Goal: Transaction & Acquisition: Purchase product/service

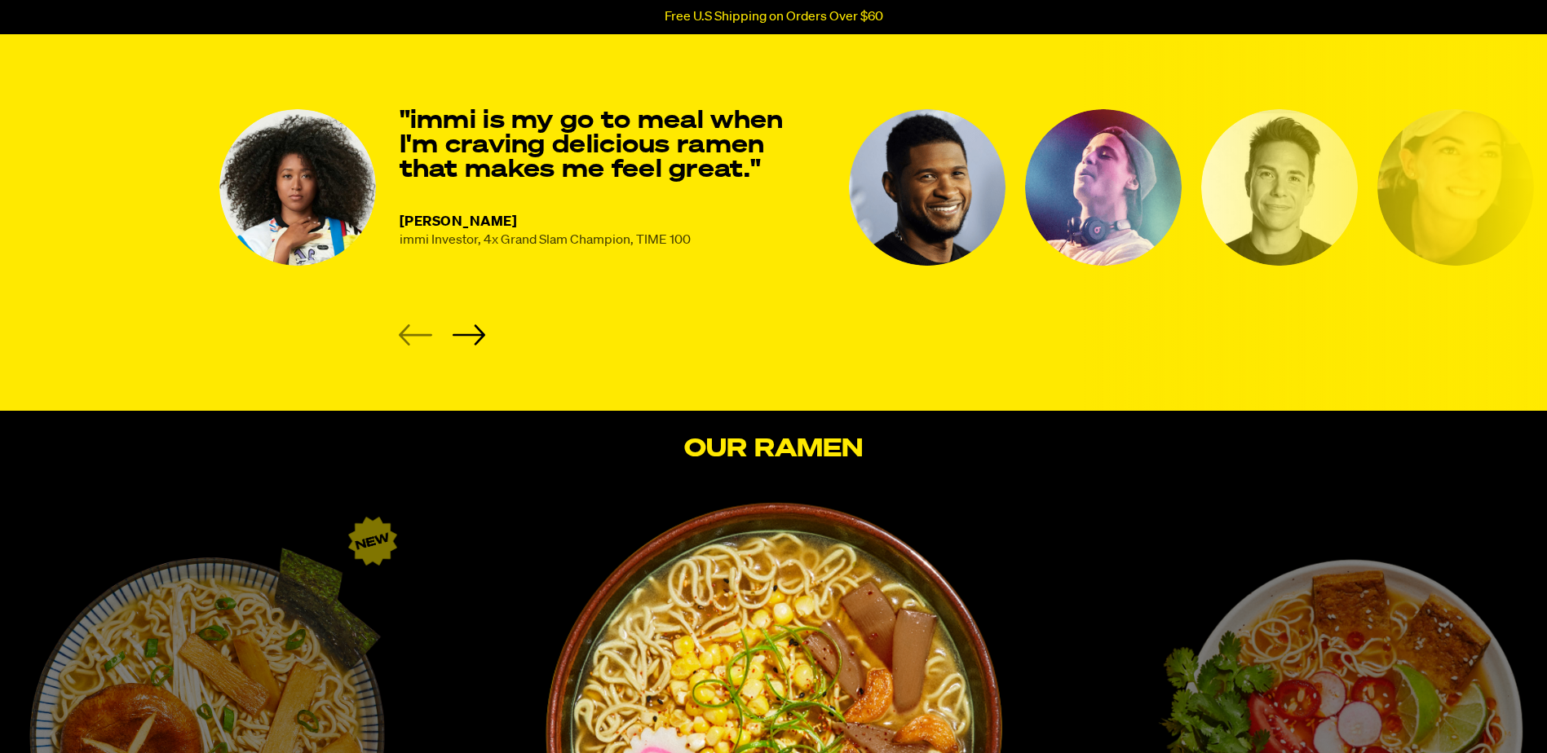
scroll to position [2283, 0]
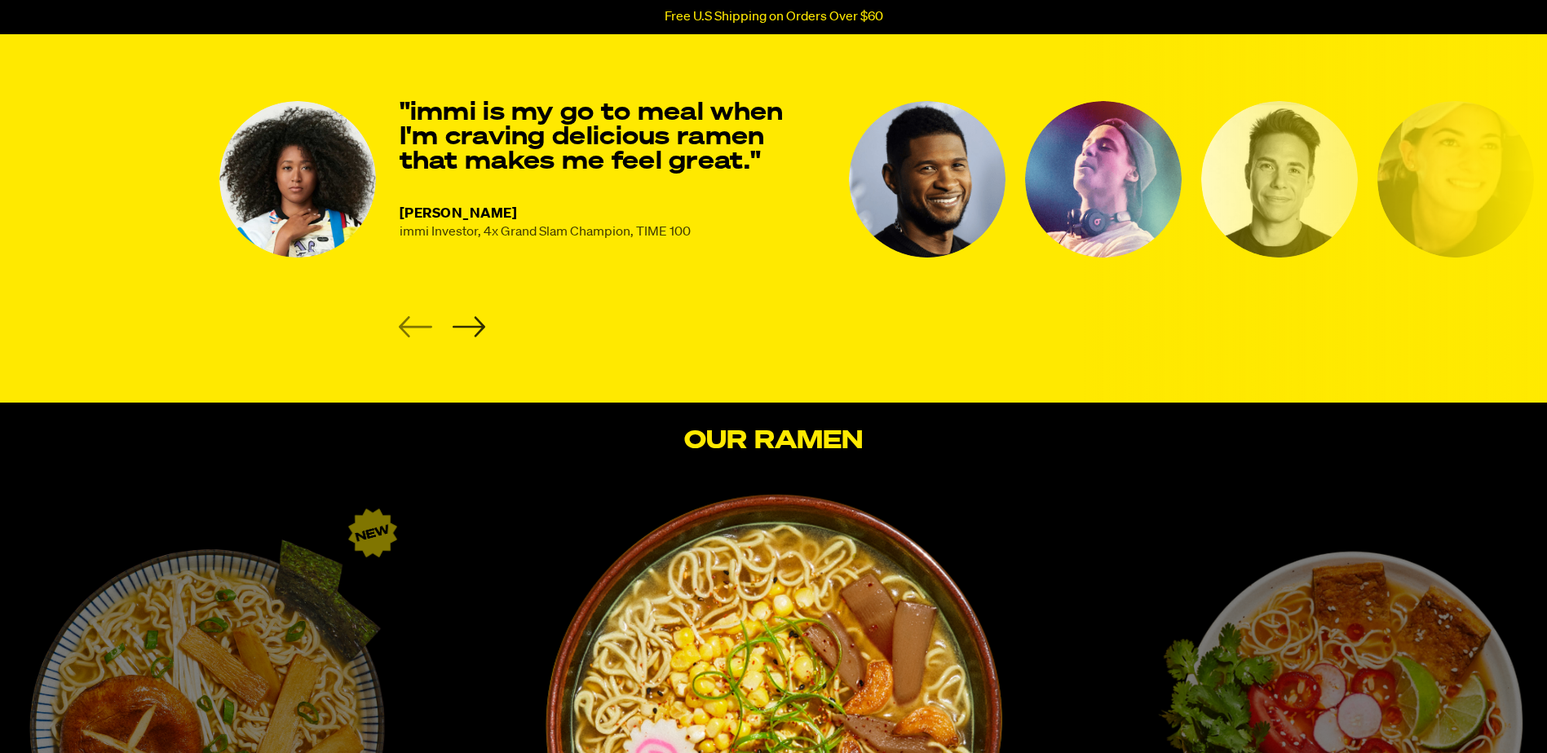
click at [469, 330] on icon "Next slide" at bounding box center [468, 326] width 33 height 21
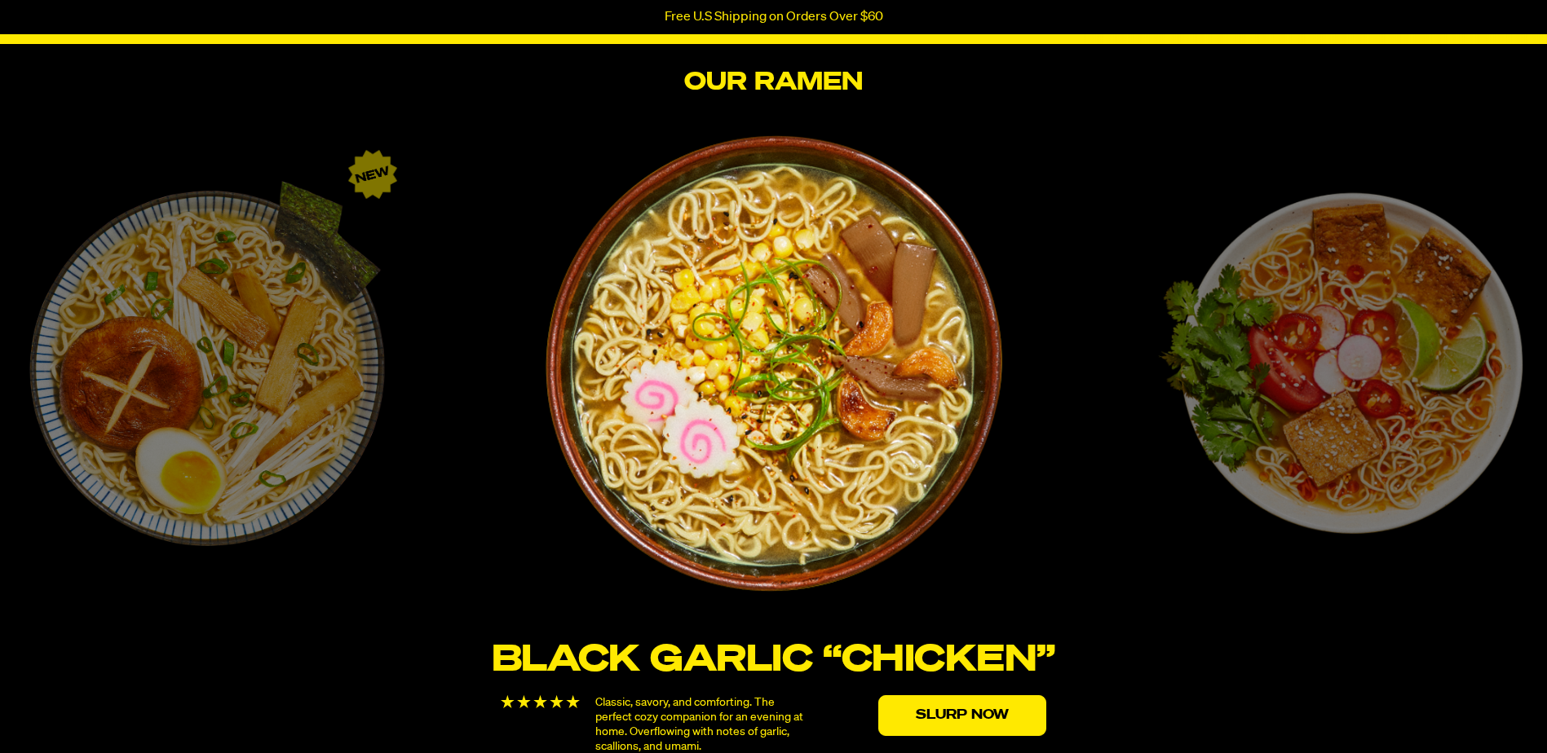
scroll to position [2609, 0]
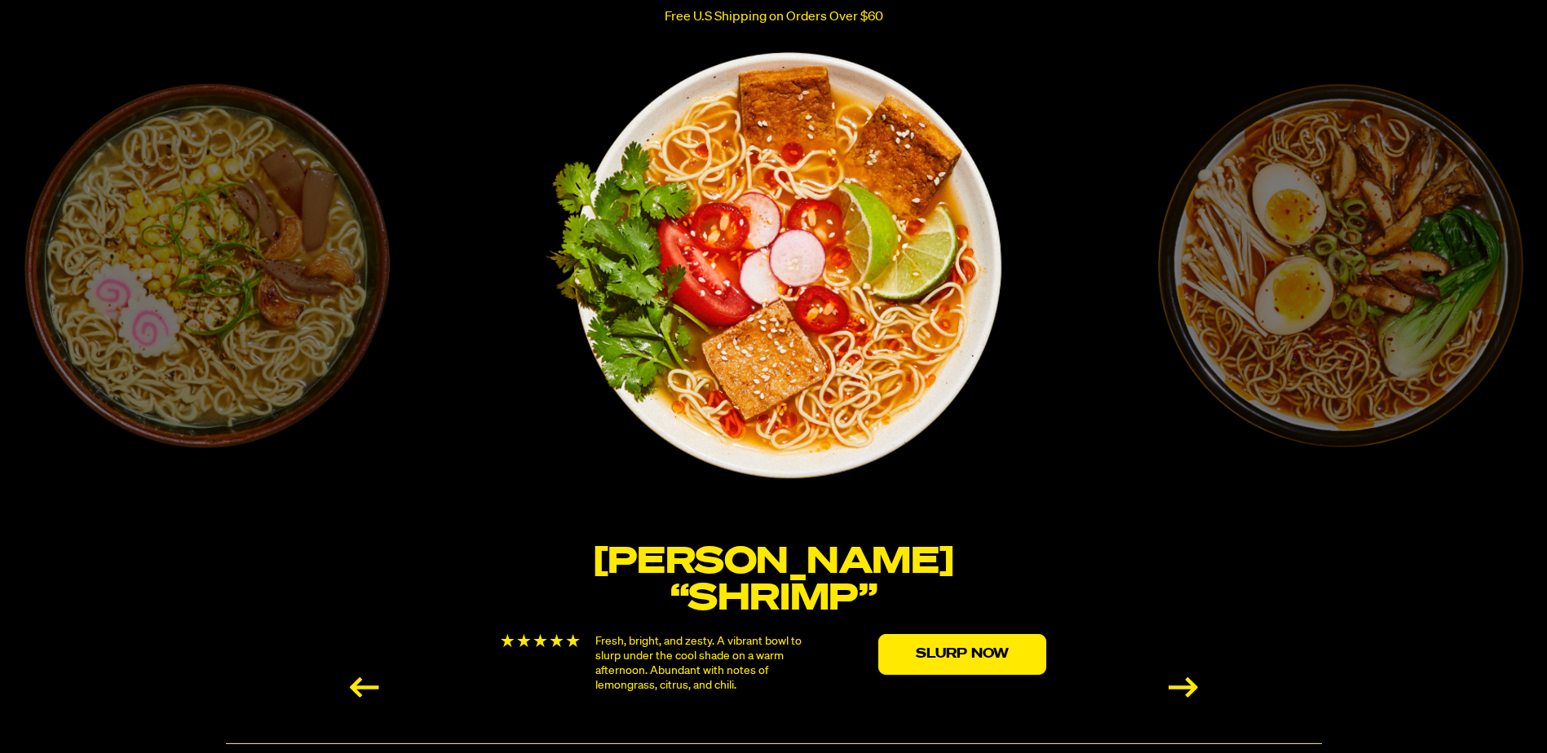
scroll to position [2772, 0]
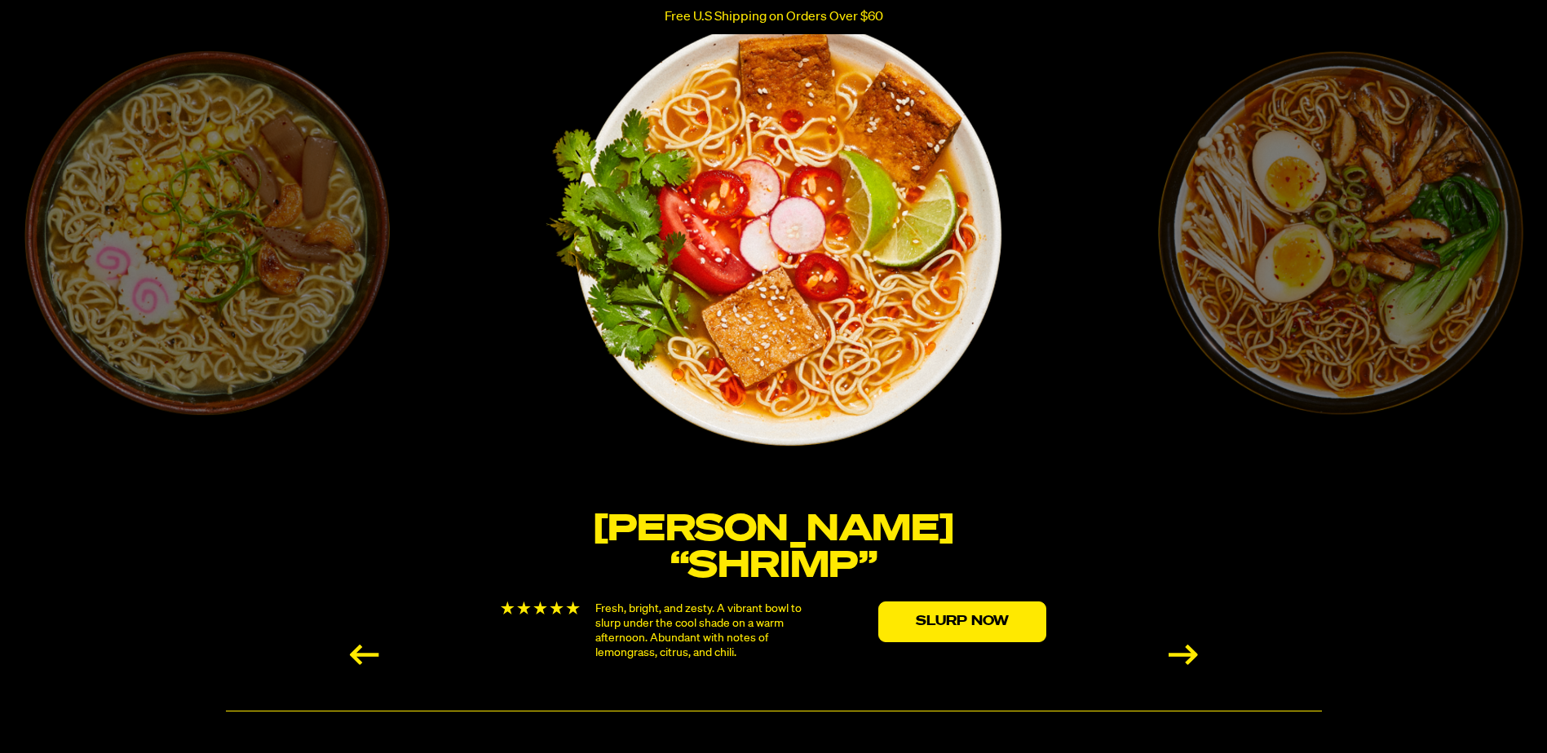
click at [1172, 648] on div "Next slide" at bounding box center [1182, 655] width 29 height 20
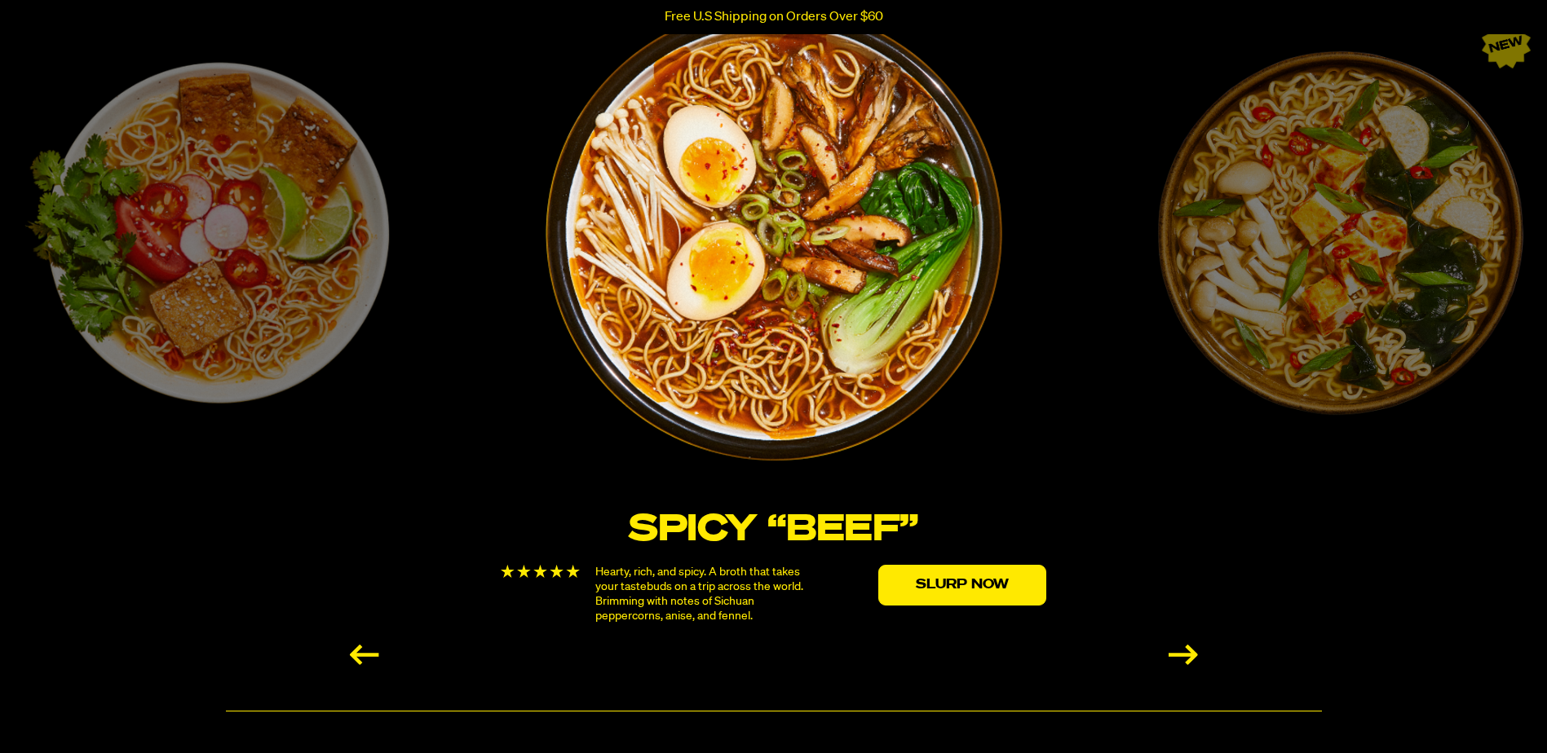
click at [1184, 659] on div "Next slide" at bounding box center [1182, 655] width 29 height 20
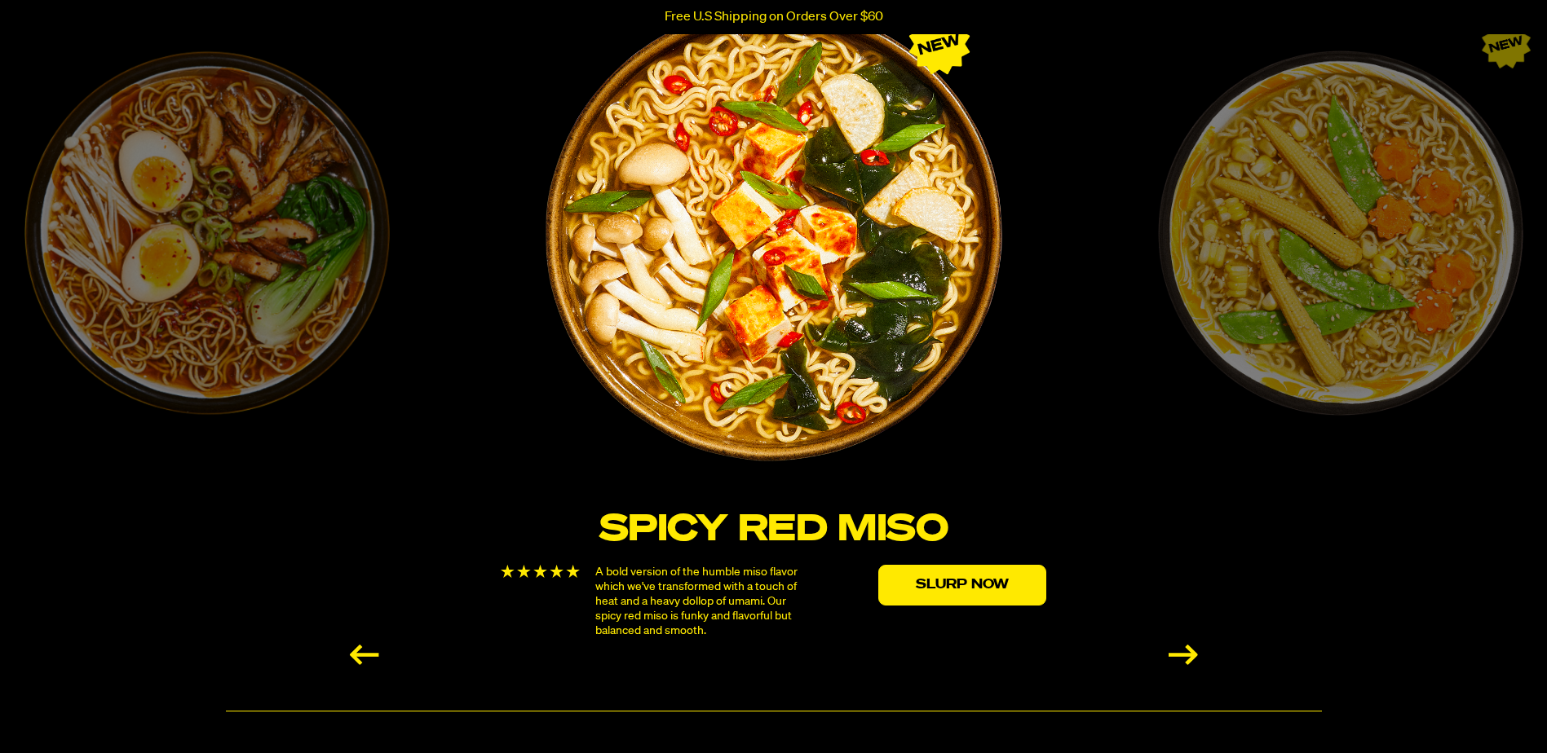
click at [1182, 657] on div "Next slide" at bounding box center [1182, 655] width 29 height 20
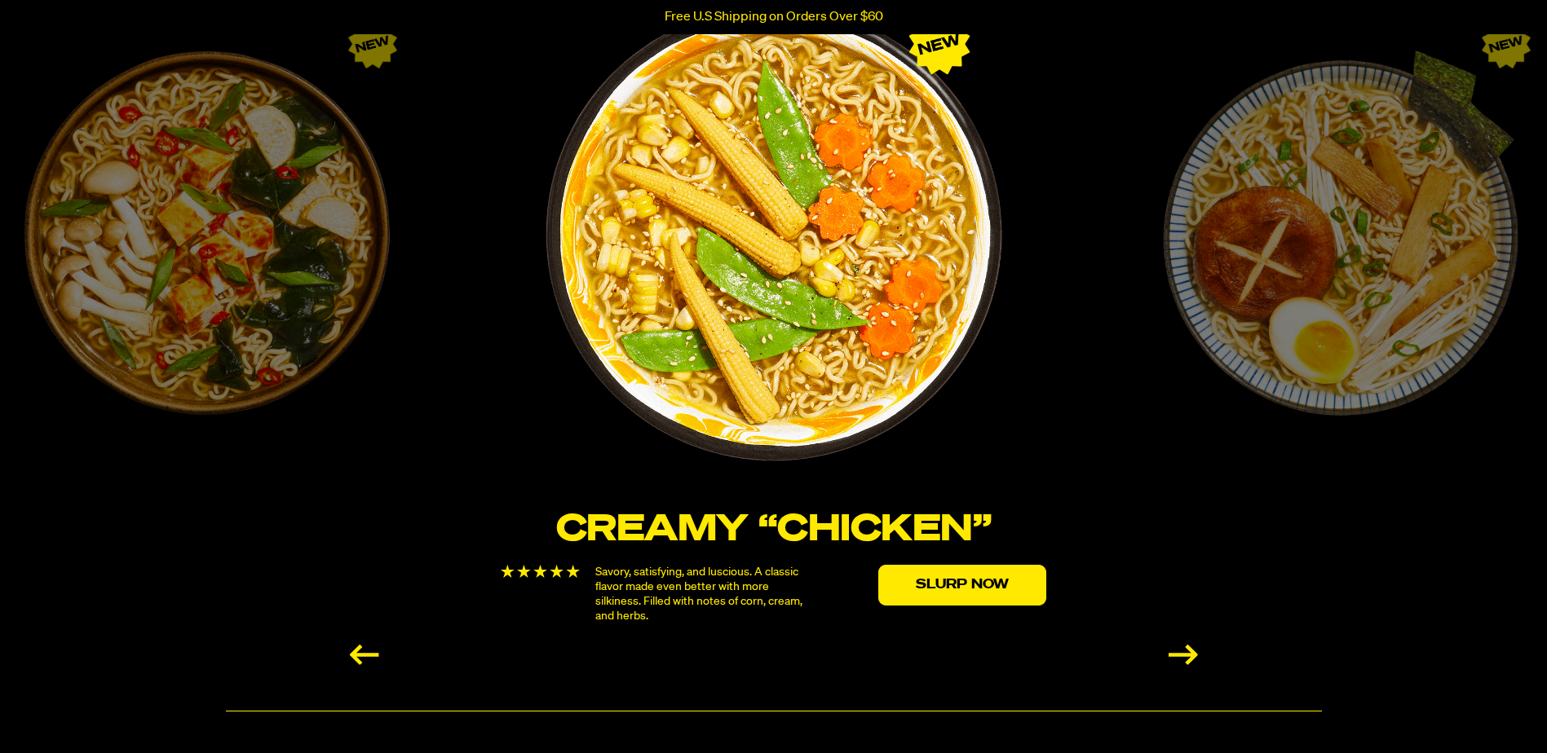
click at [1182, 657] on div "Next slide" at bounding box center [1182, 655] width 29 height 20
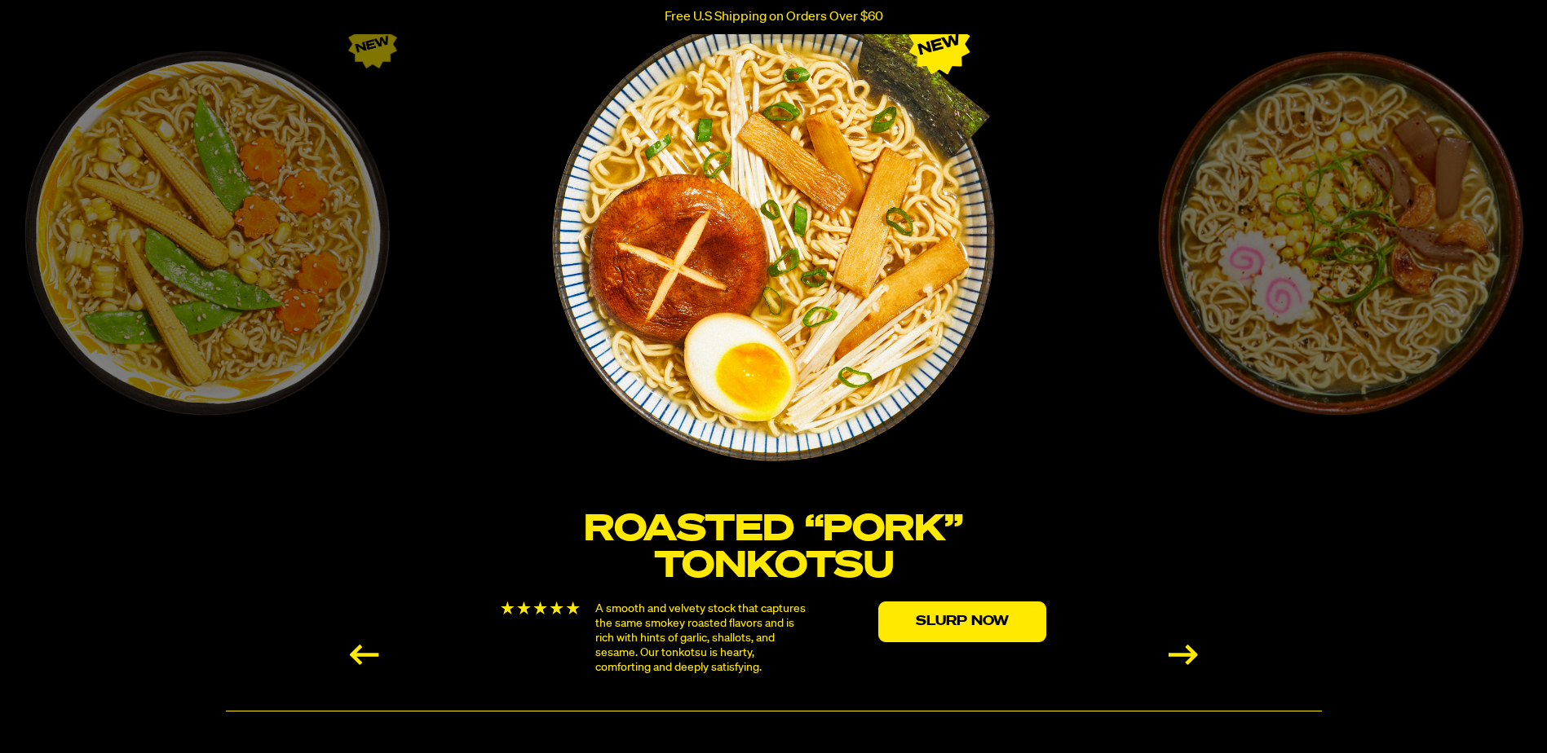
click at [1185, 658] on div "Next slide" at bounding box center [1182, 655] width 29 height 20
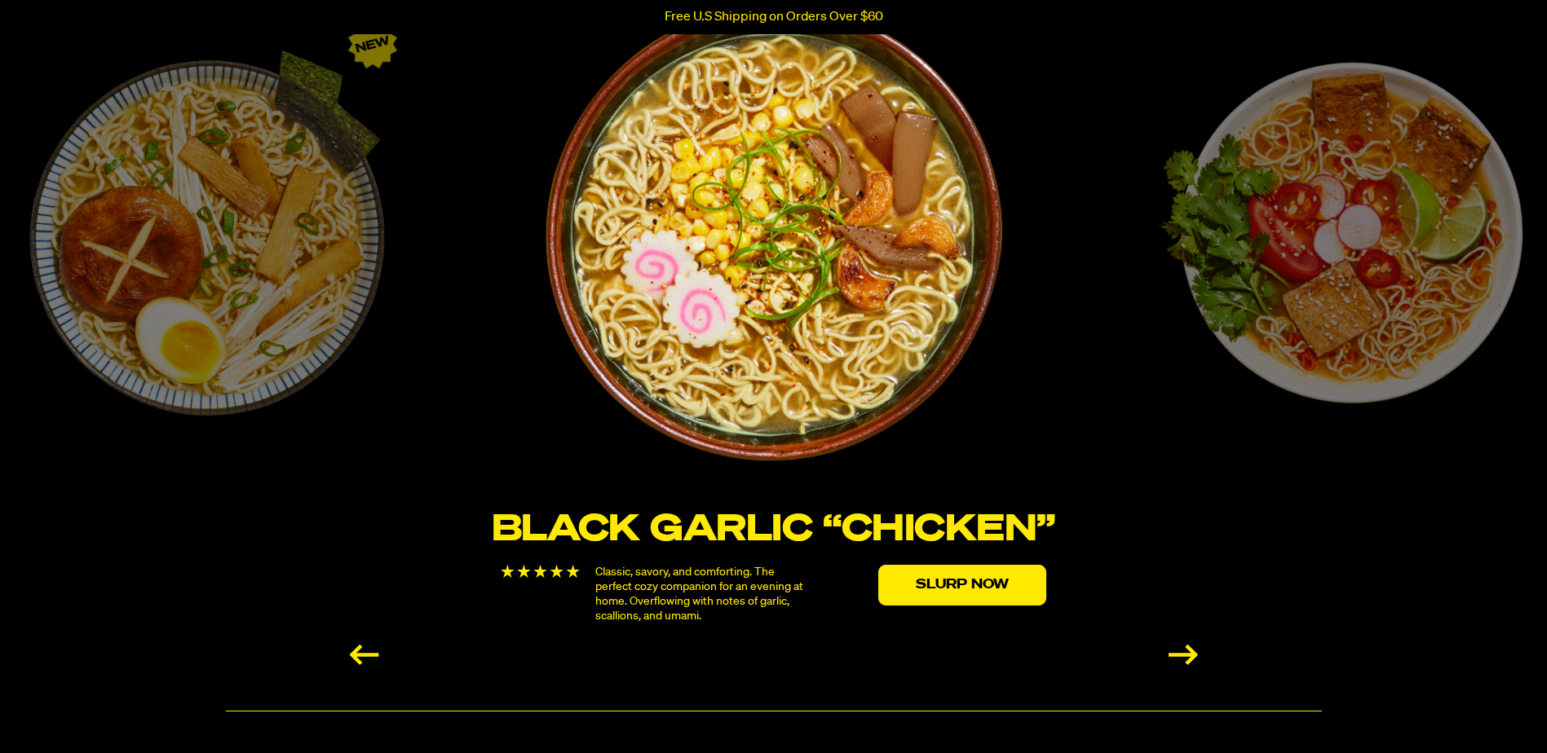
click at [1185, 658] on div "Next slide" at bounding box center [1182, 655] width 29 height 20
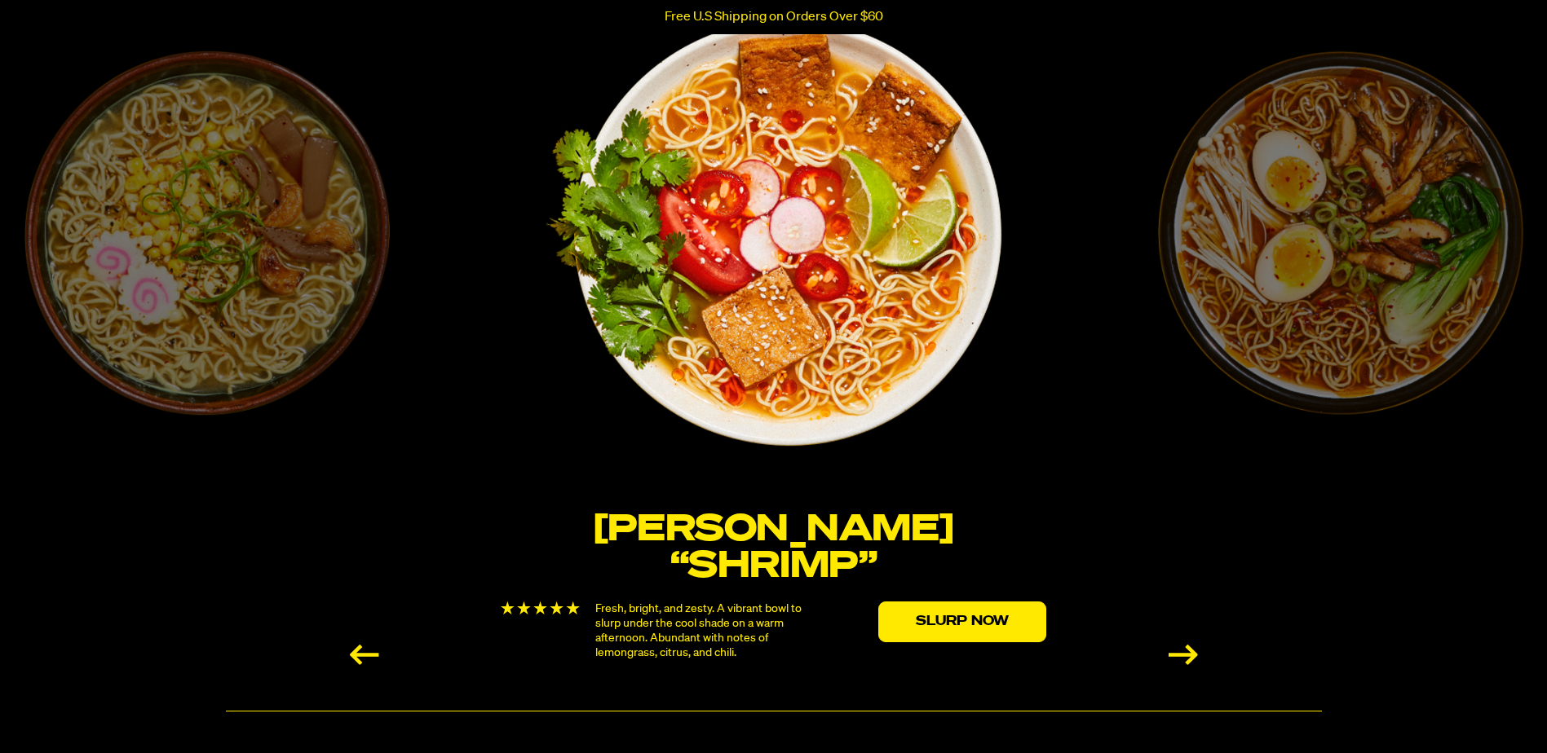
click at [1185, 658] on div "Next slide" at bounding box center [1182, 655] width 29 height 20
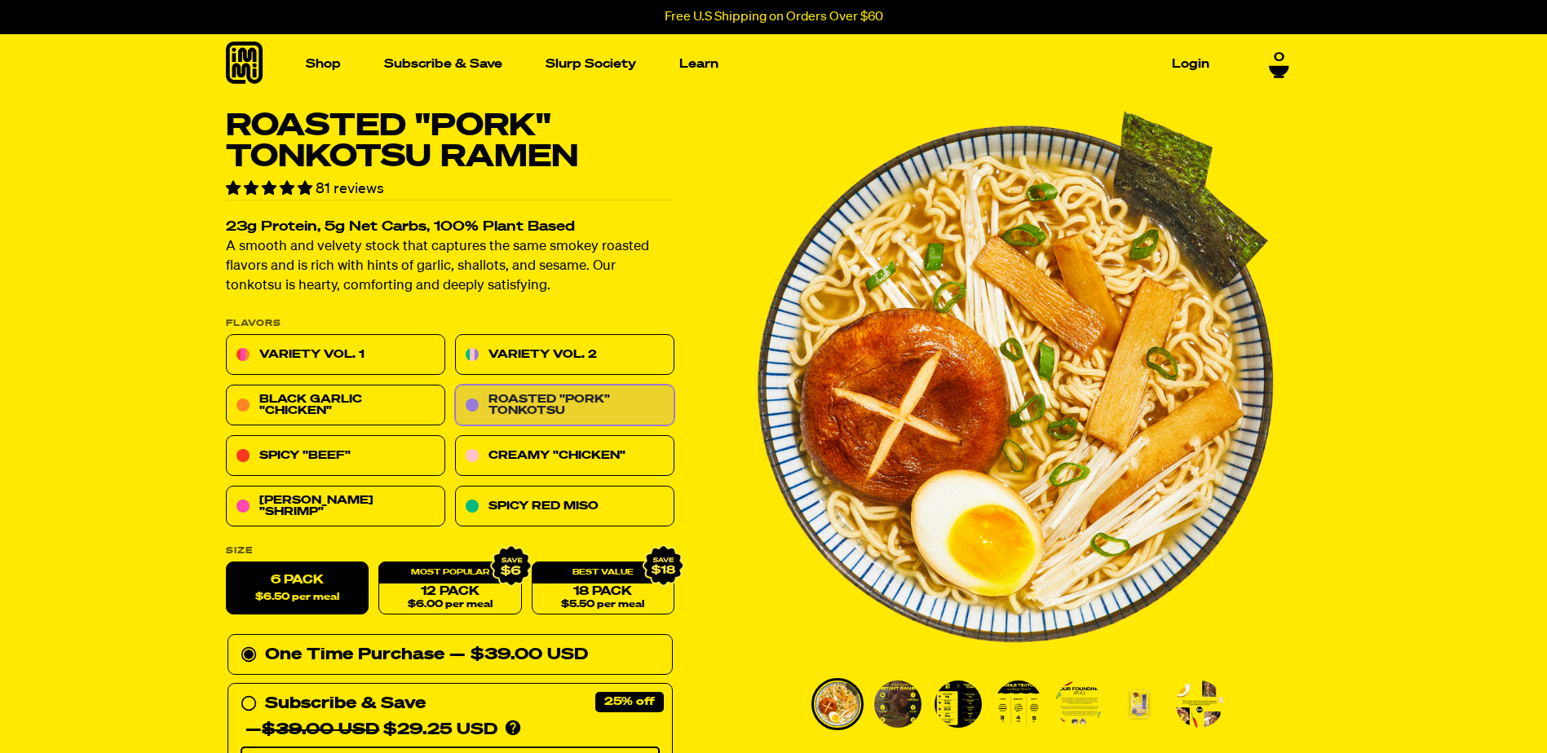
click at [617, 408] on link "Roasted "Pork" Tonkotsu" at bounding box center [564, 406] width 219 height 41
click at [647, 462] on link "Creamy "Chicken"" at bounding box center [564, 456] width 219 height 41
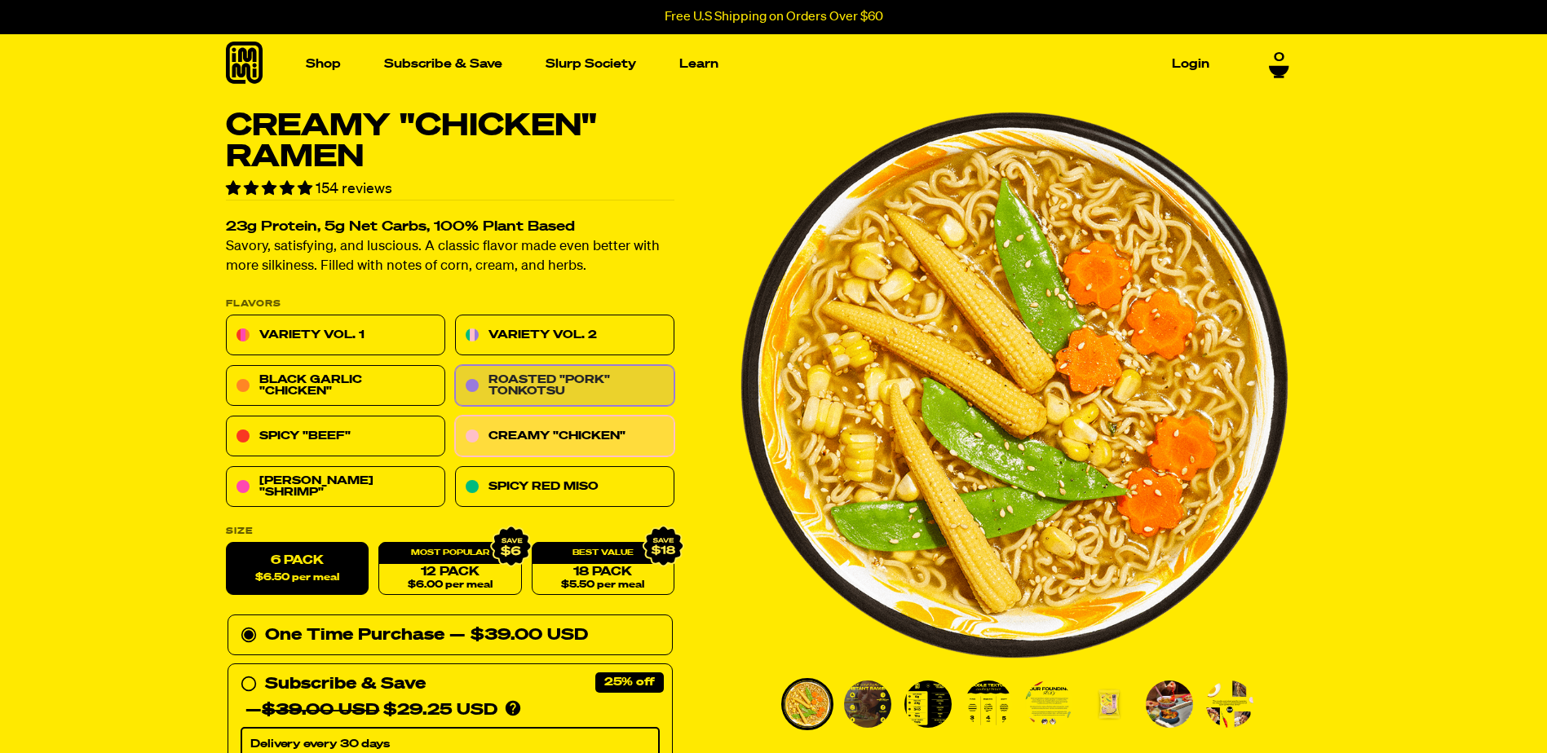
click at [622, 383] on link "Roasted "Pork" Tonkotsu" at bounding box center [564, 386] width 219 height 41
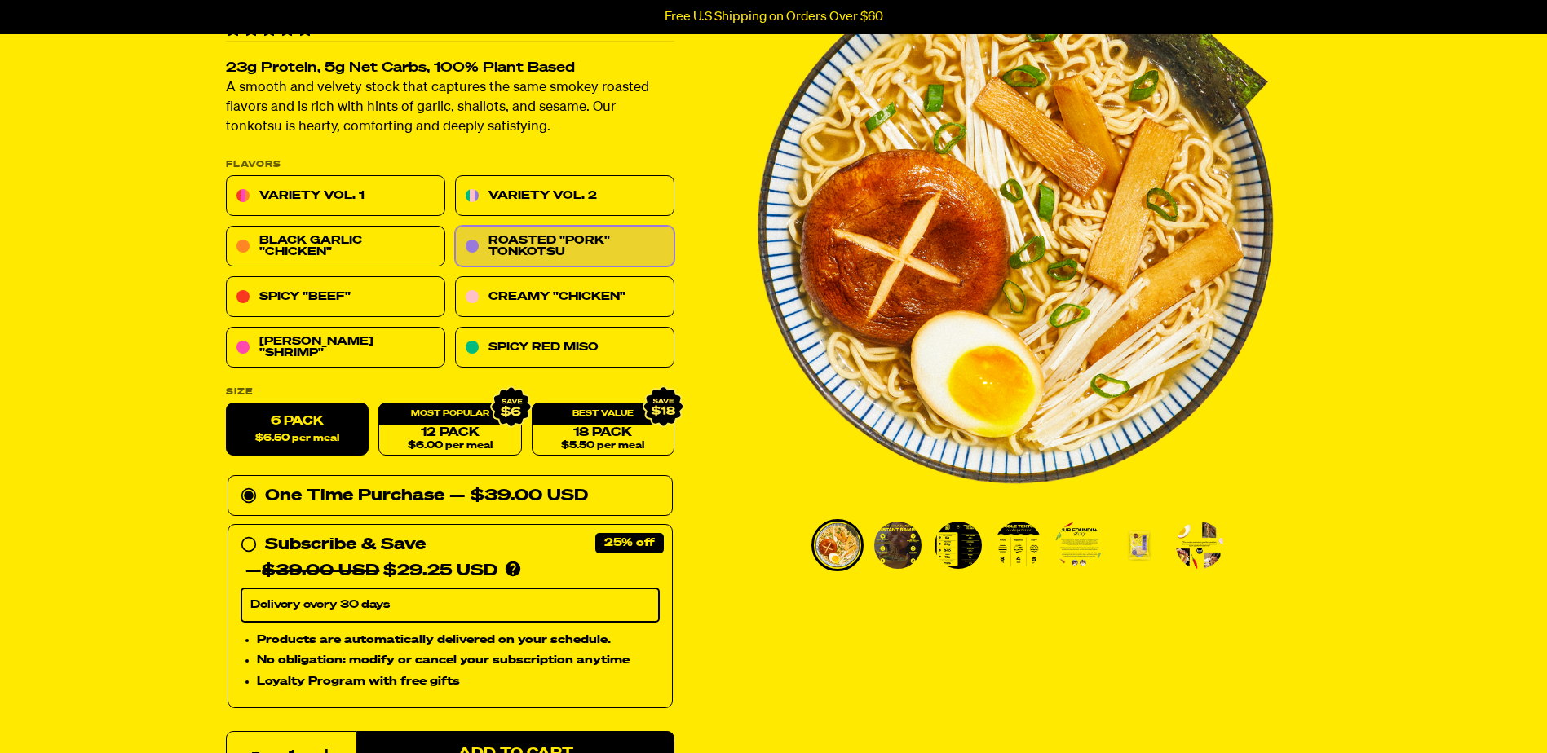
scroll to position [163, 0]
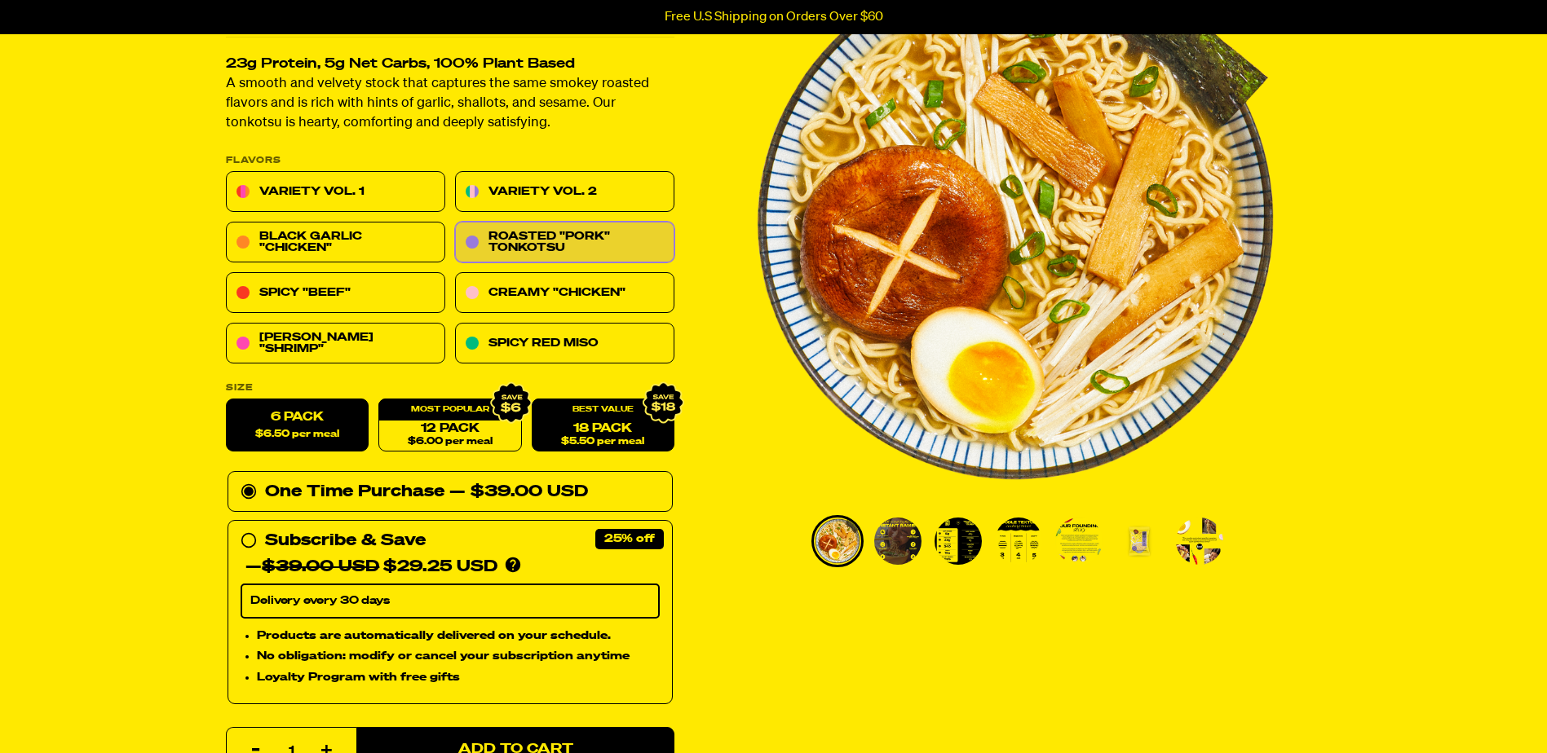
click at [588, 429] on link "18 Pack $5.50 per meal" at bounding box center [602, 426] width 143 height 53
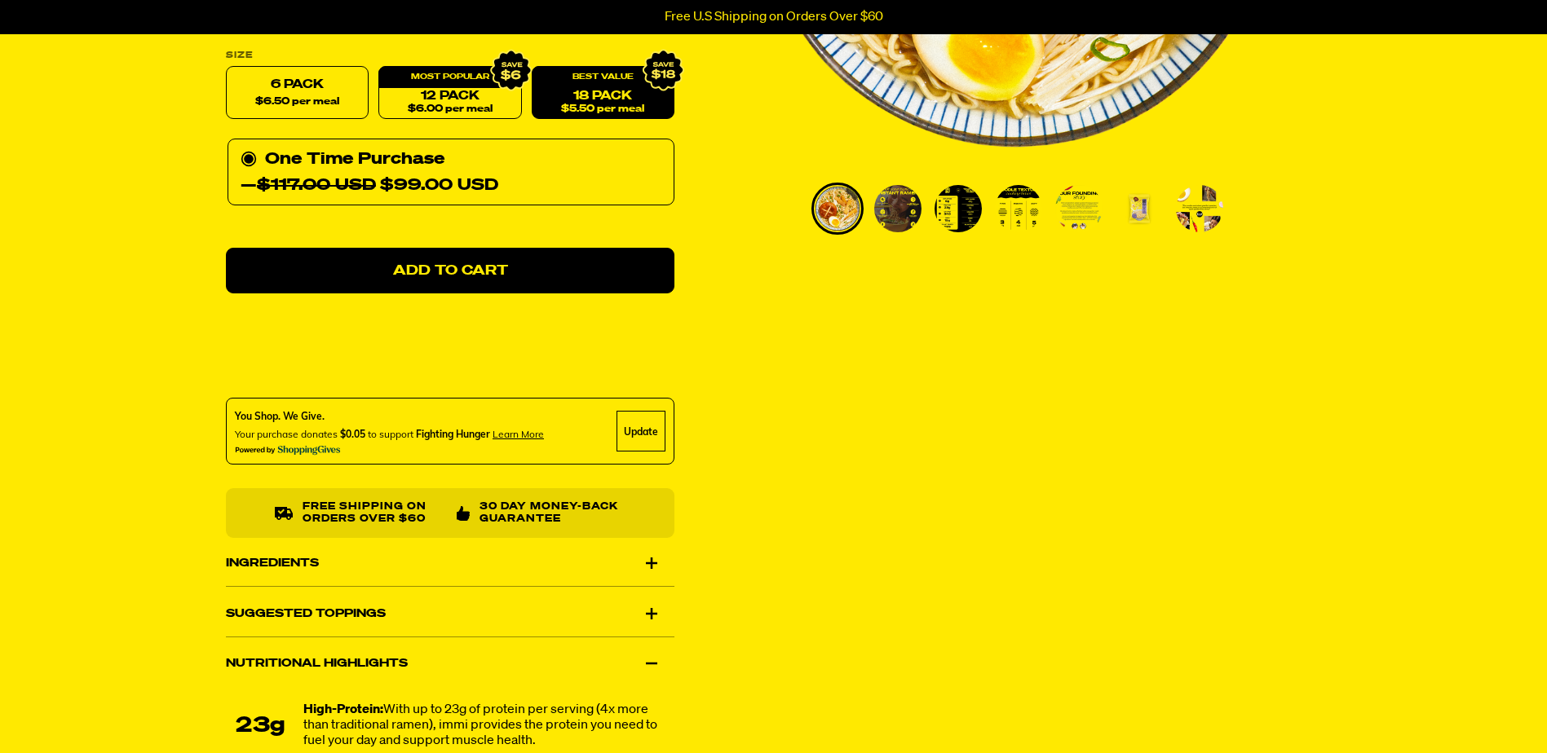
scroll to position [652, 0]
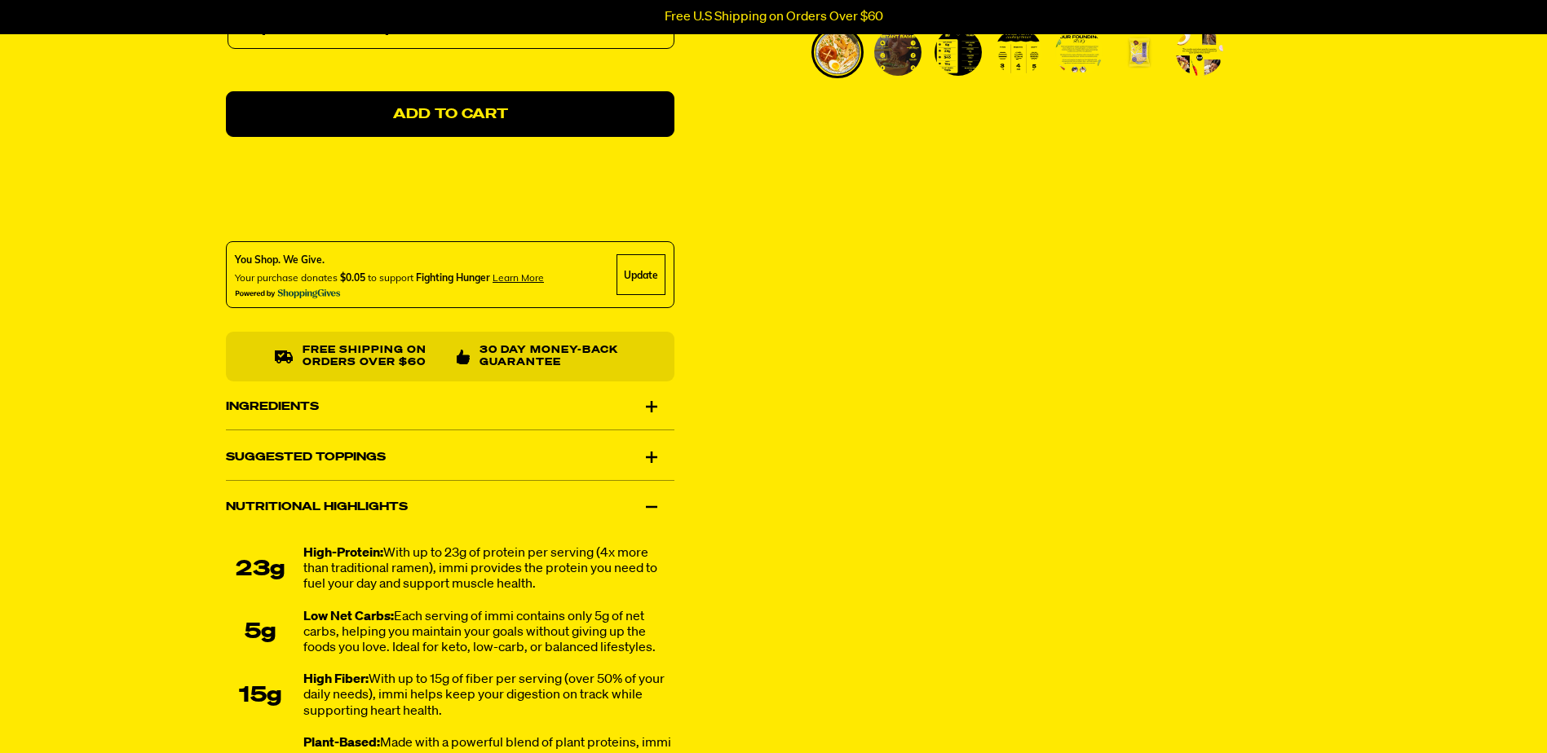
click at [566, 408] on div "Ingredients" at bounding box center [450, 407] width 448 height 46
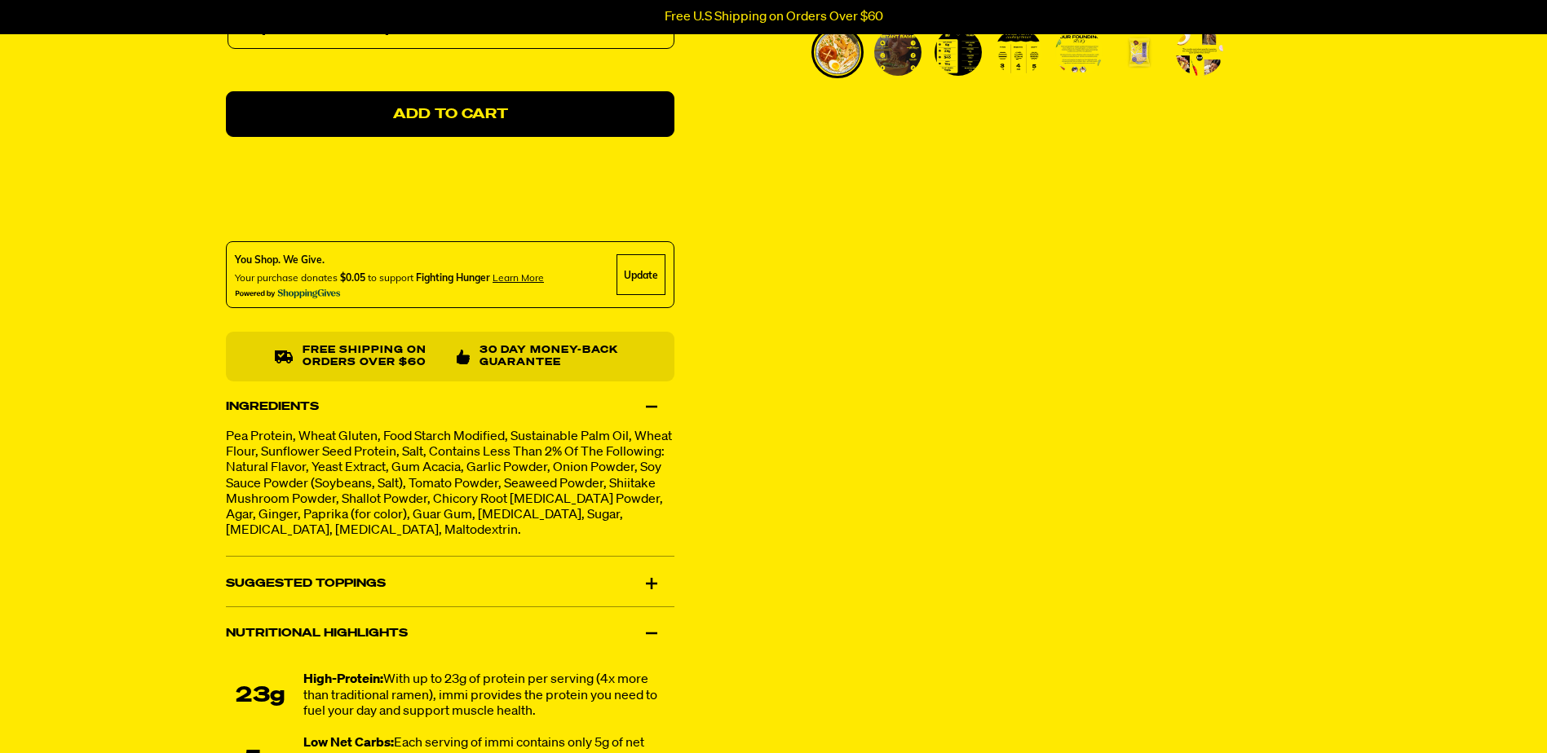
click at [604, 394] on div "Ingredients" at bounding box center [450, 407] width 448 height 46
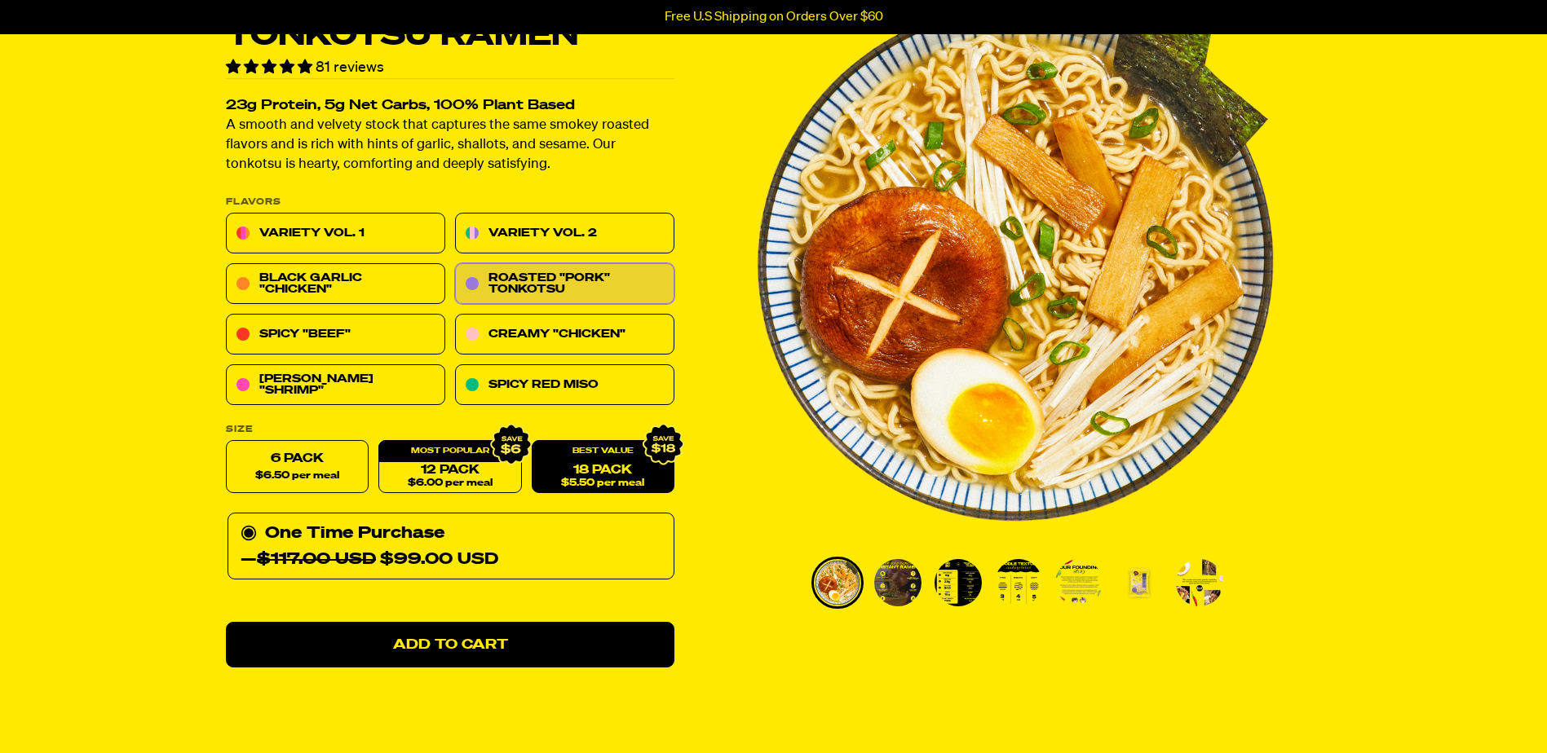
scroll to position [408, 0]
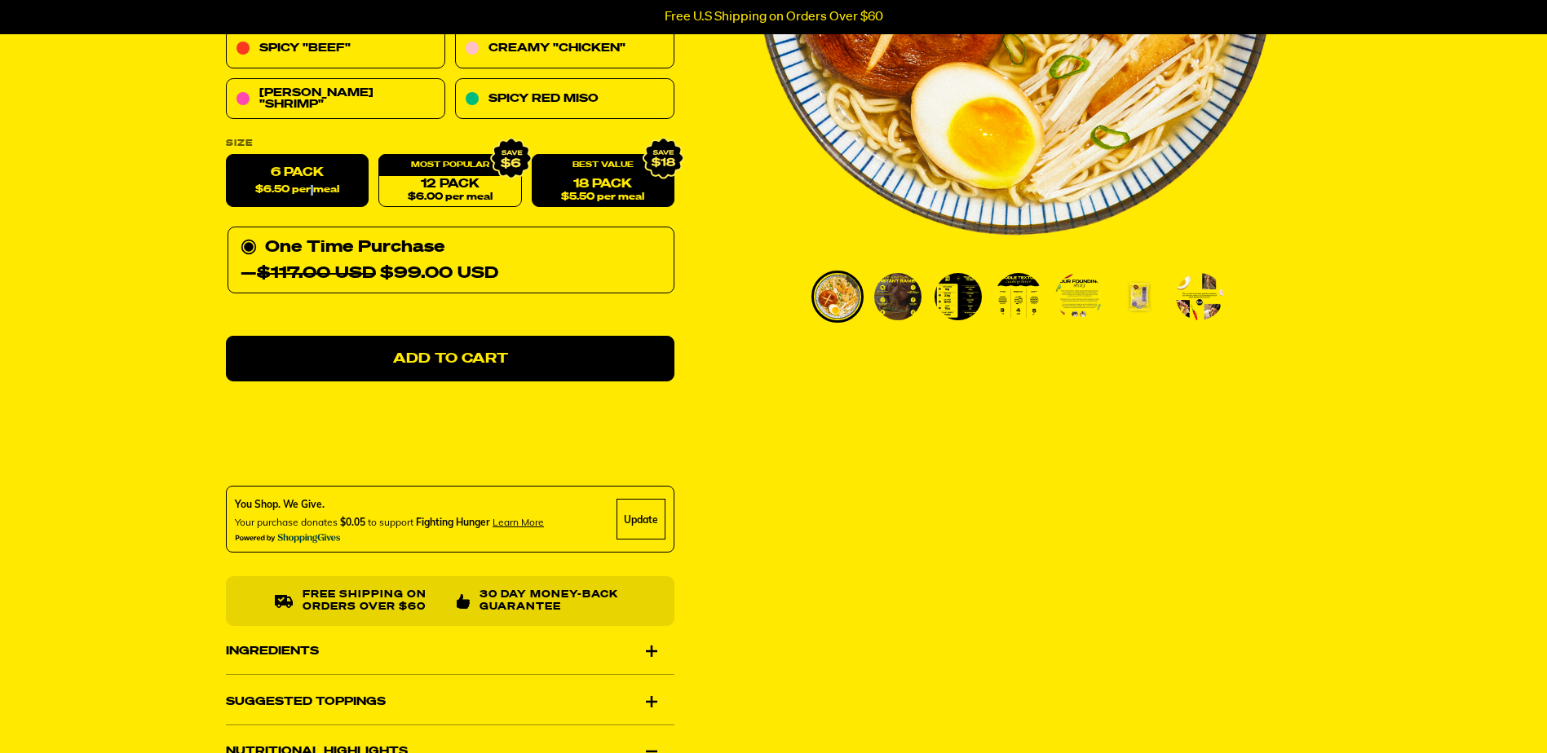
click at [314, 194] on span "$6.50 per meal" at bounding box center [297, 190] width 84 height 11
click at [333, 185] on span "$6.50 per meal" at bounding box center [297, 190] width 84 height 11
click at [227, 156] on input "6 pack $6.50 per meal" at bounding box center [226, 155] width 1 height 1
radio input "true"
